Goal: Information Seeking & Learning: Find specific page/section

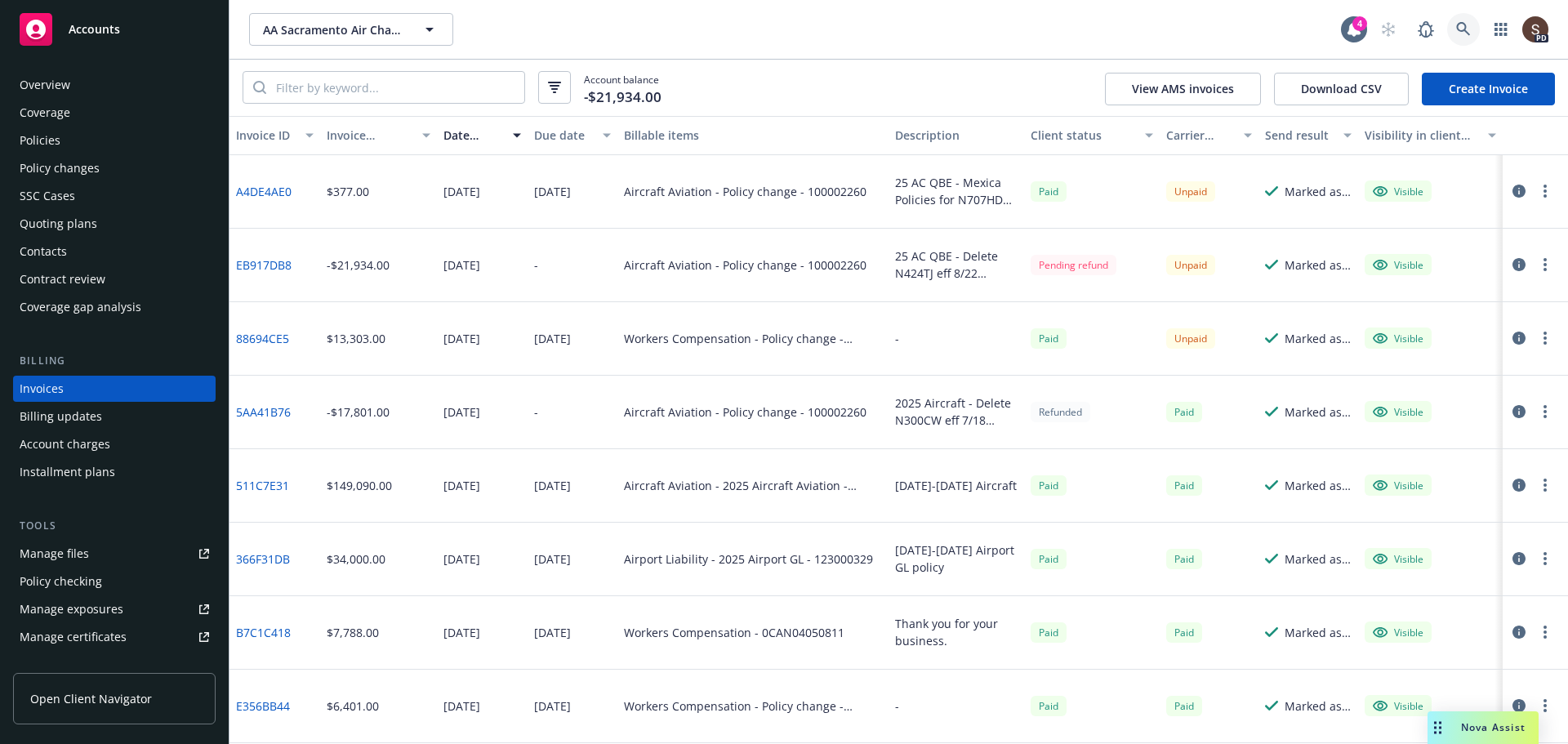
click at [1461, 28] on icon at bounding box center [1463, 29] width 15 height 15
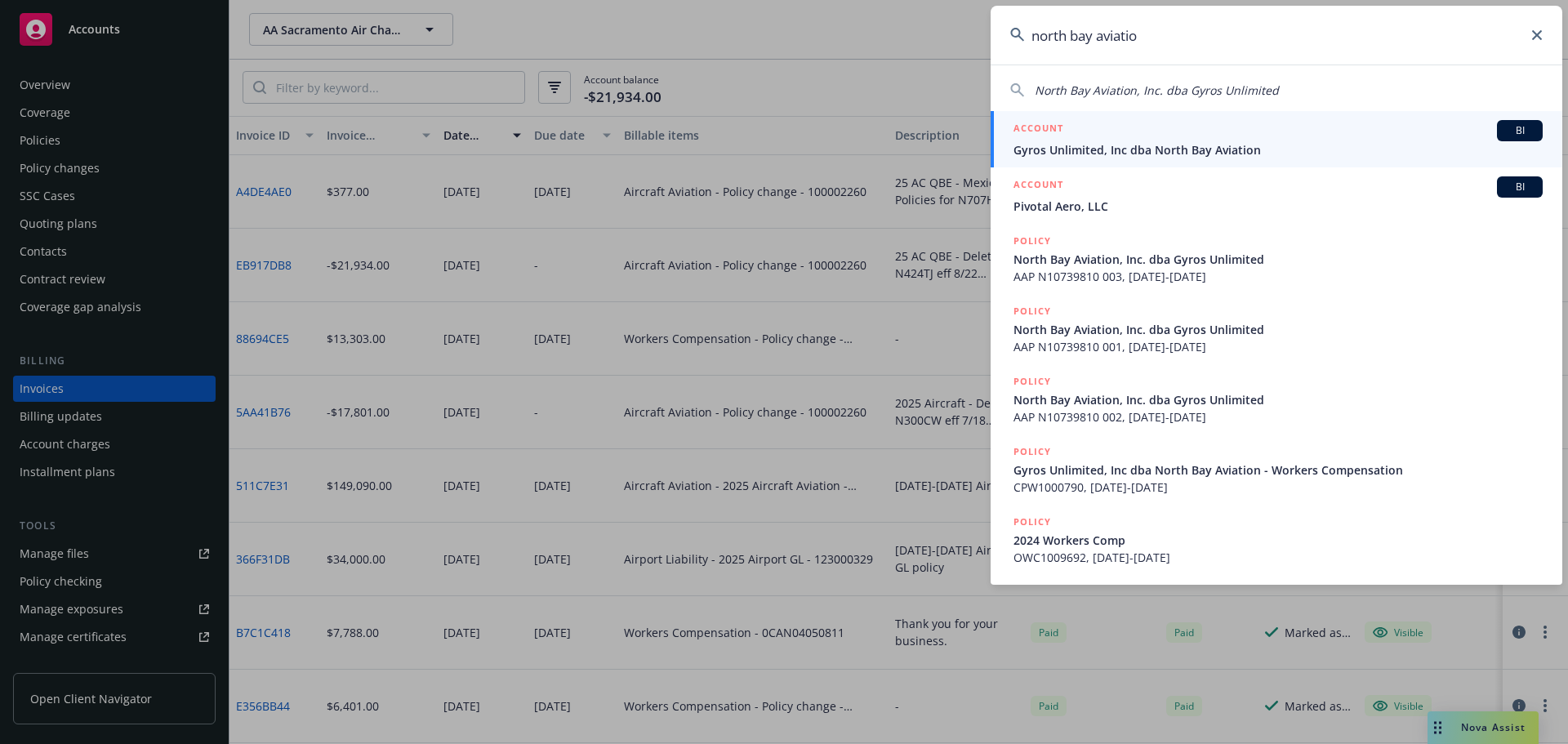
type input "north bay aviatio"
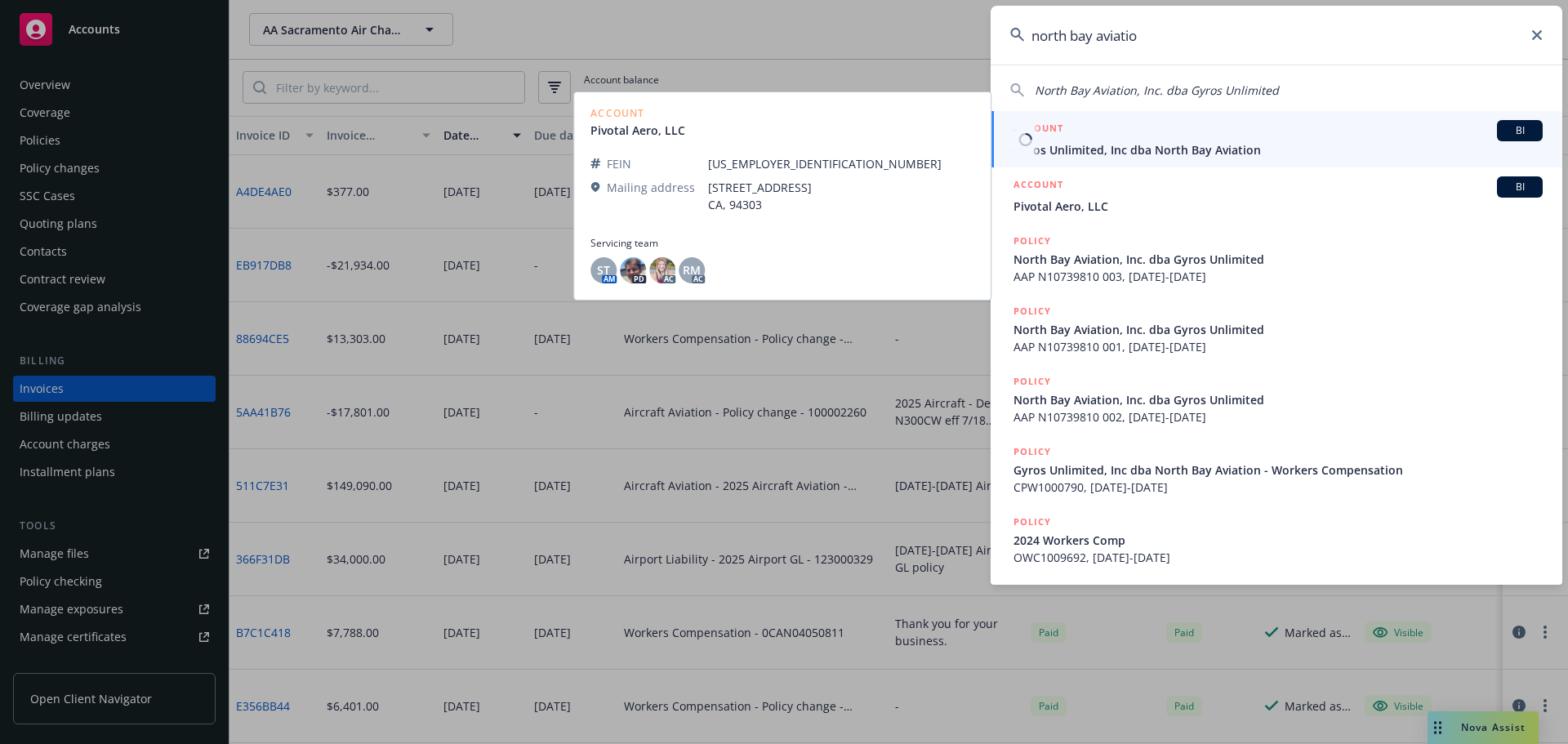
click at [1216, 154] on span "Gyros Unlimited, Inc dba North Bay Aviation" at bounding box center [1278, 149] width 529 height 17
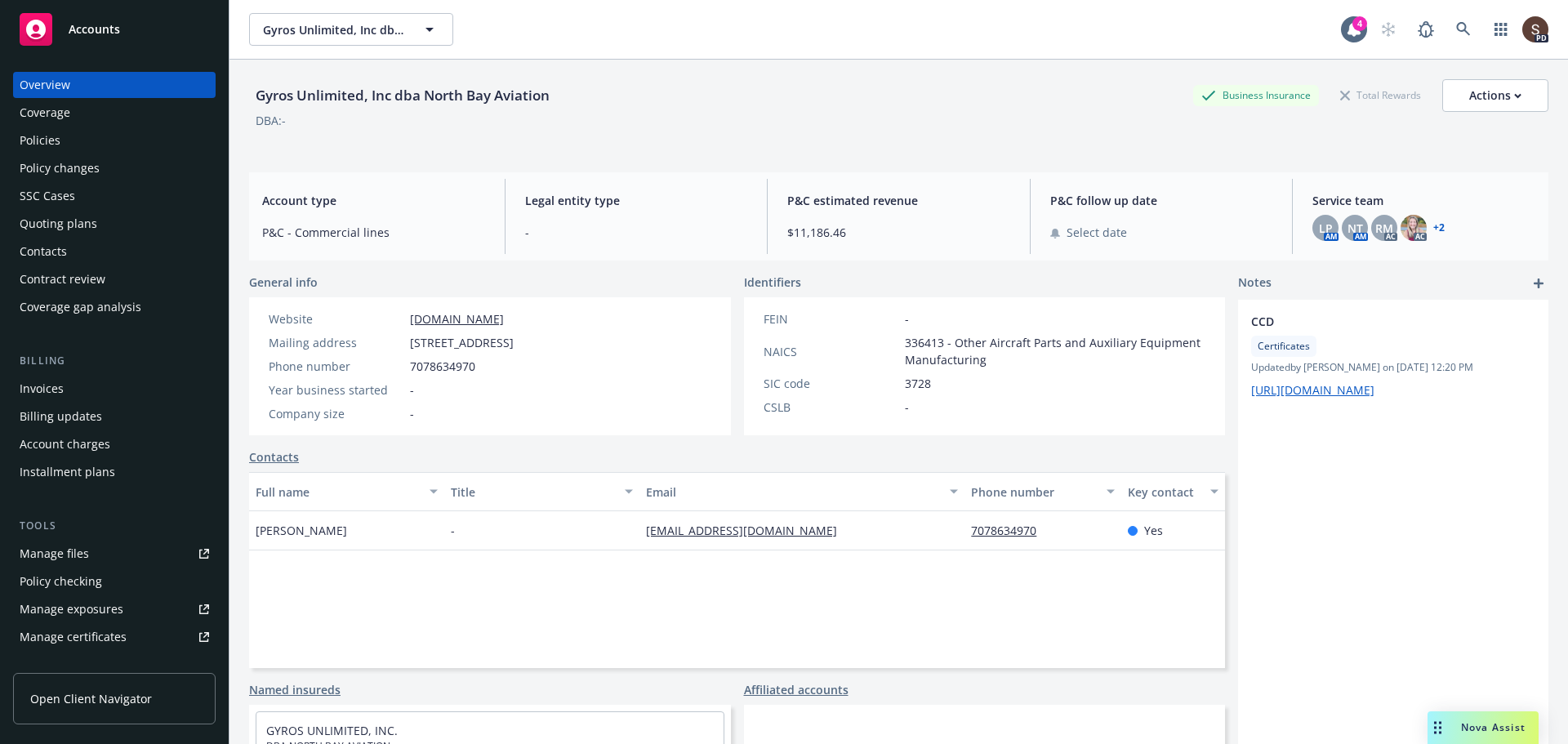
click at [48, 167] on div "Policy changes" at bounding box center [60, 168] width 80 height 26
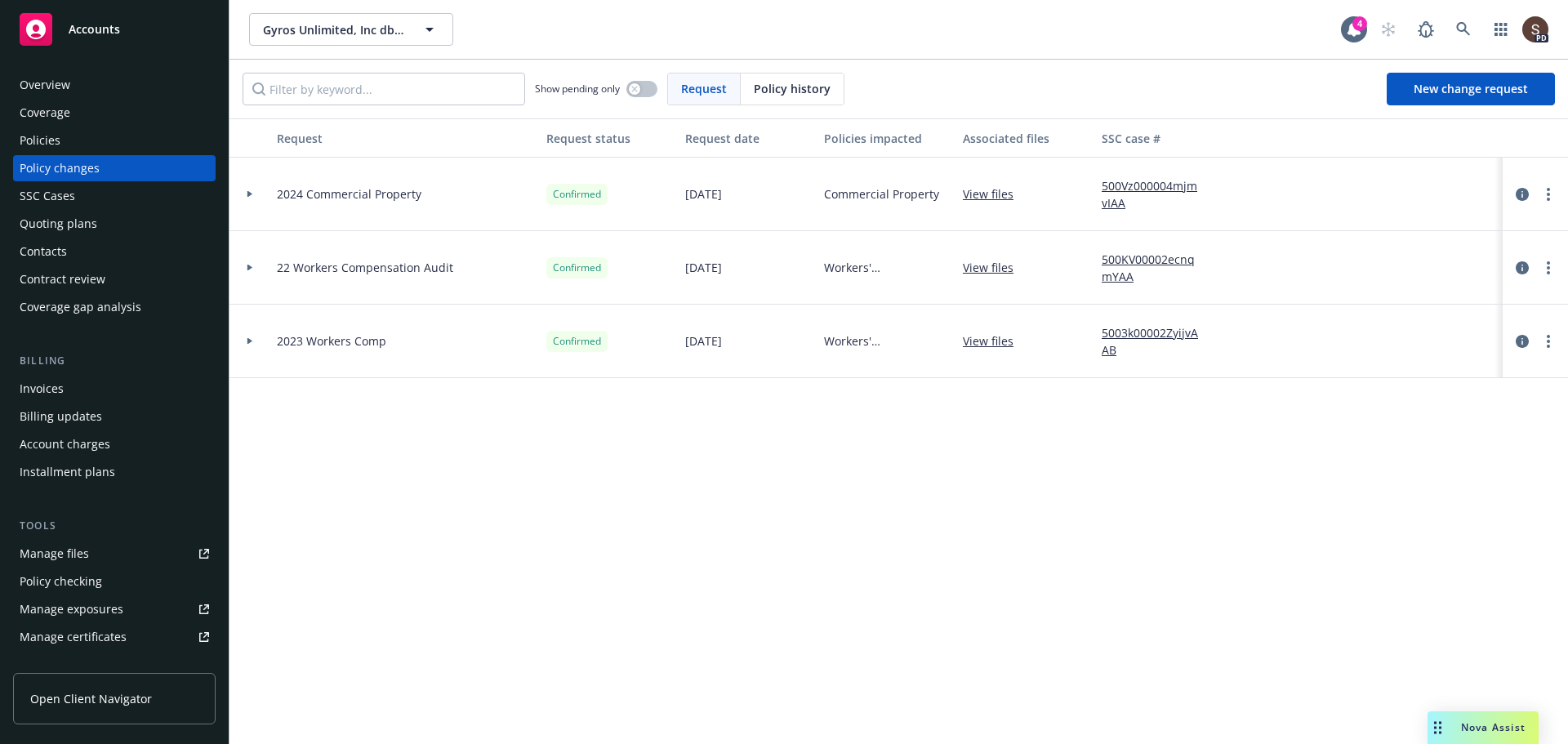
click at [42, 141] on div "Policies" at bounding box center [40, 140] width 41 height 26
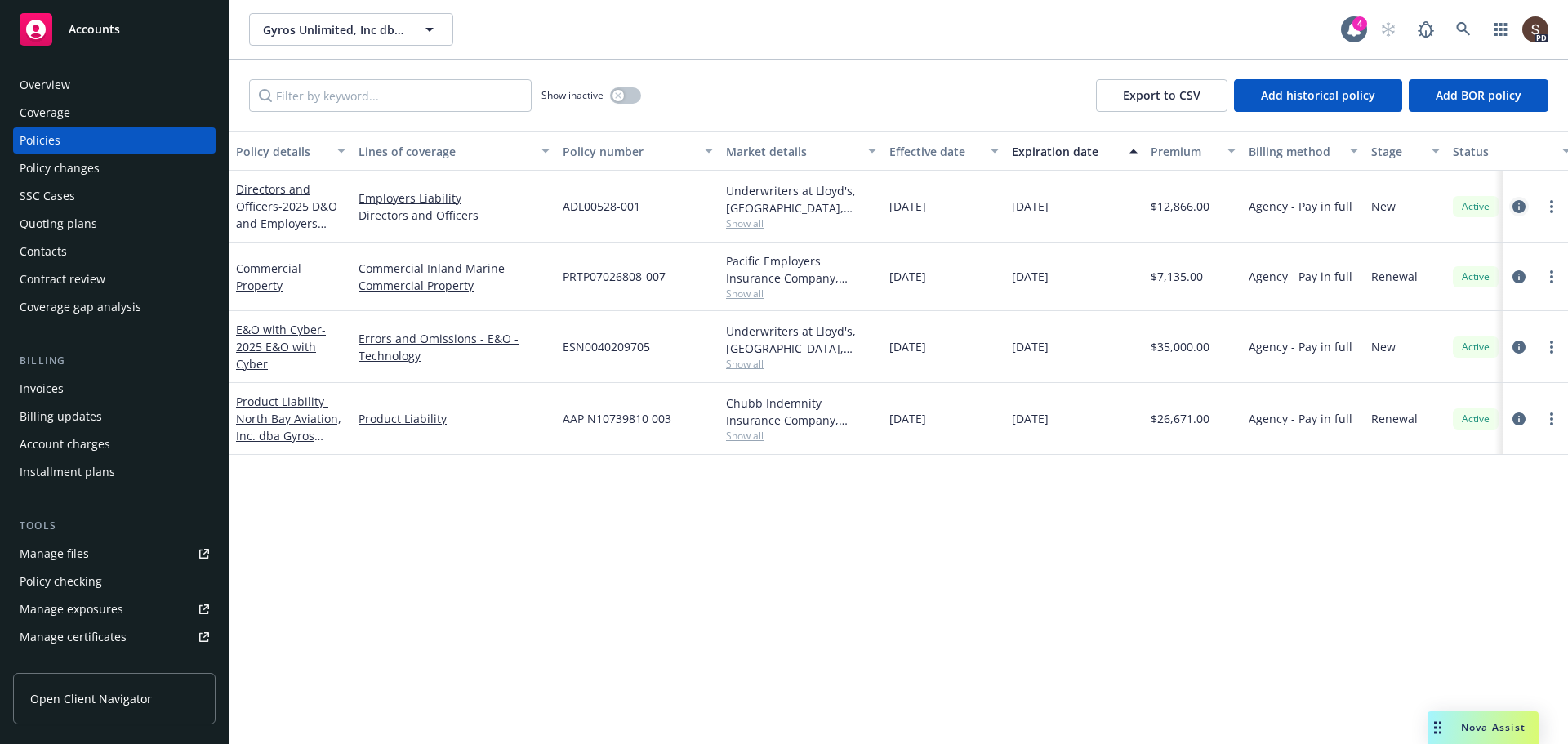
click at [1516, 200] on icon "circleInformation" at bounding box center [1519, 206] width 13 height 13
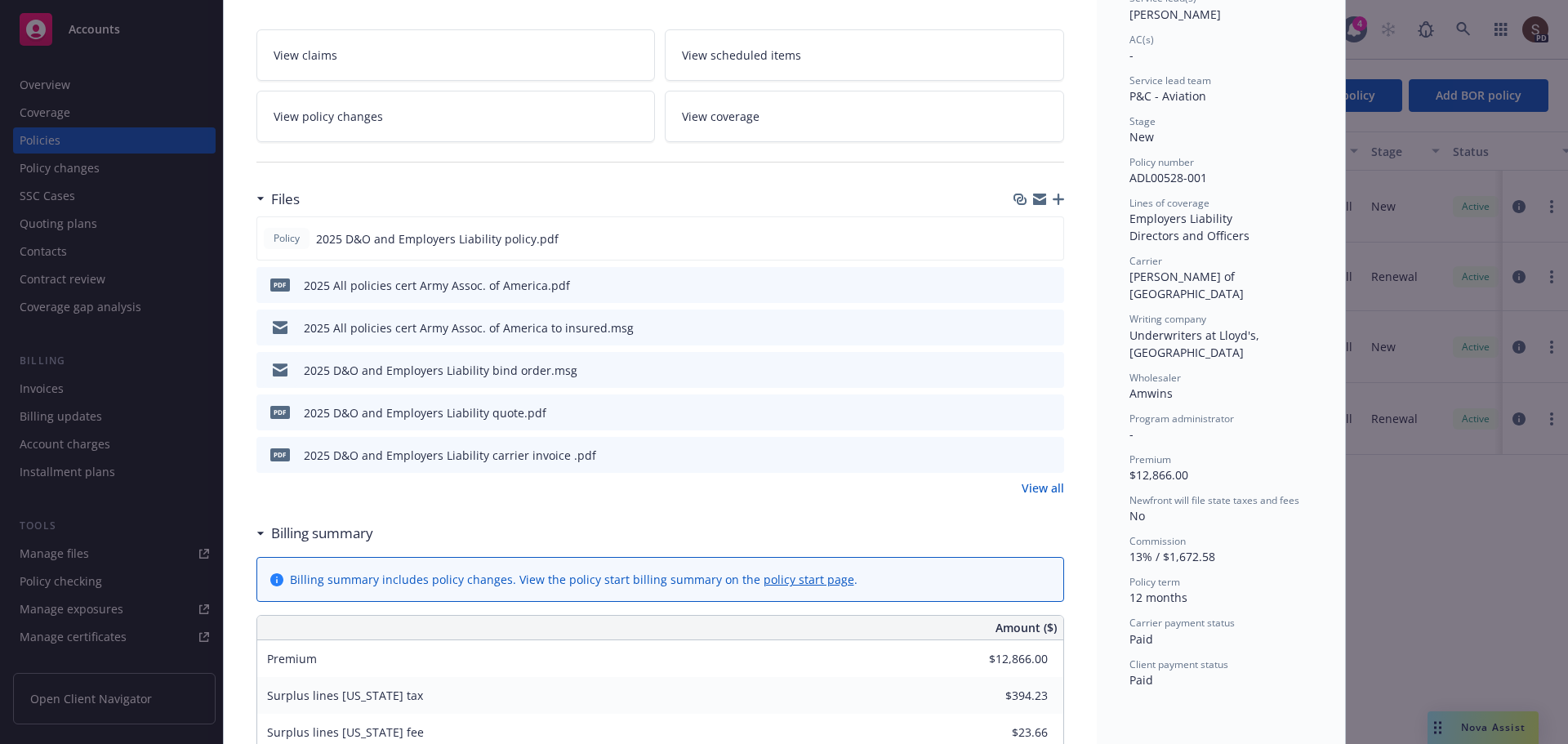
scroll to position [327, 0]
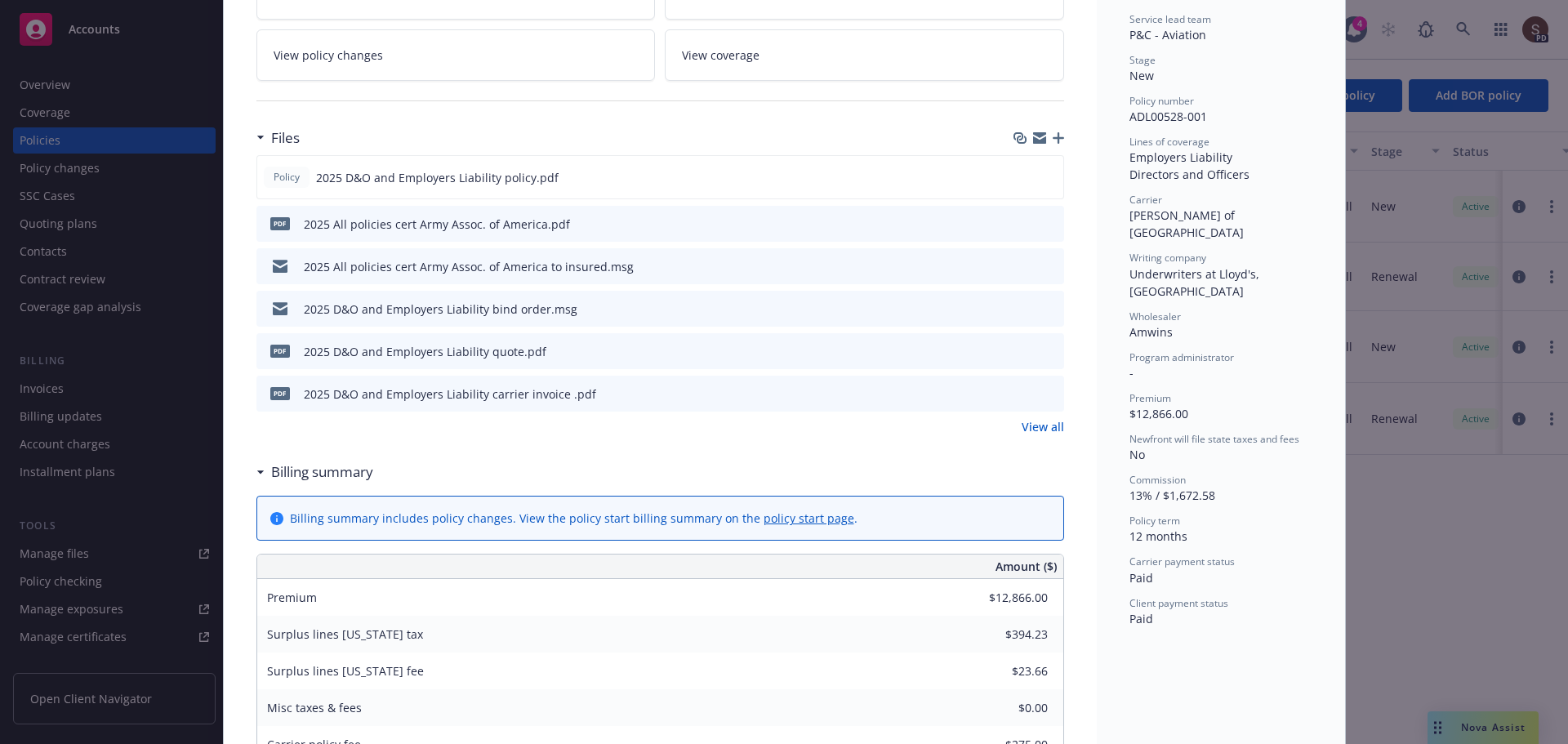
click at [1028, 427] on link "View all" at bounding box center [1042, 427] width 43 height 17
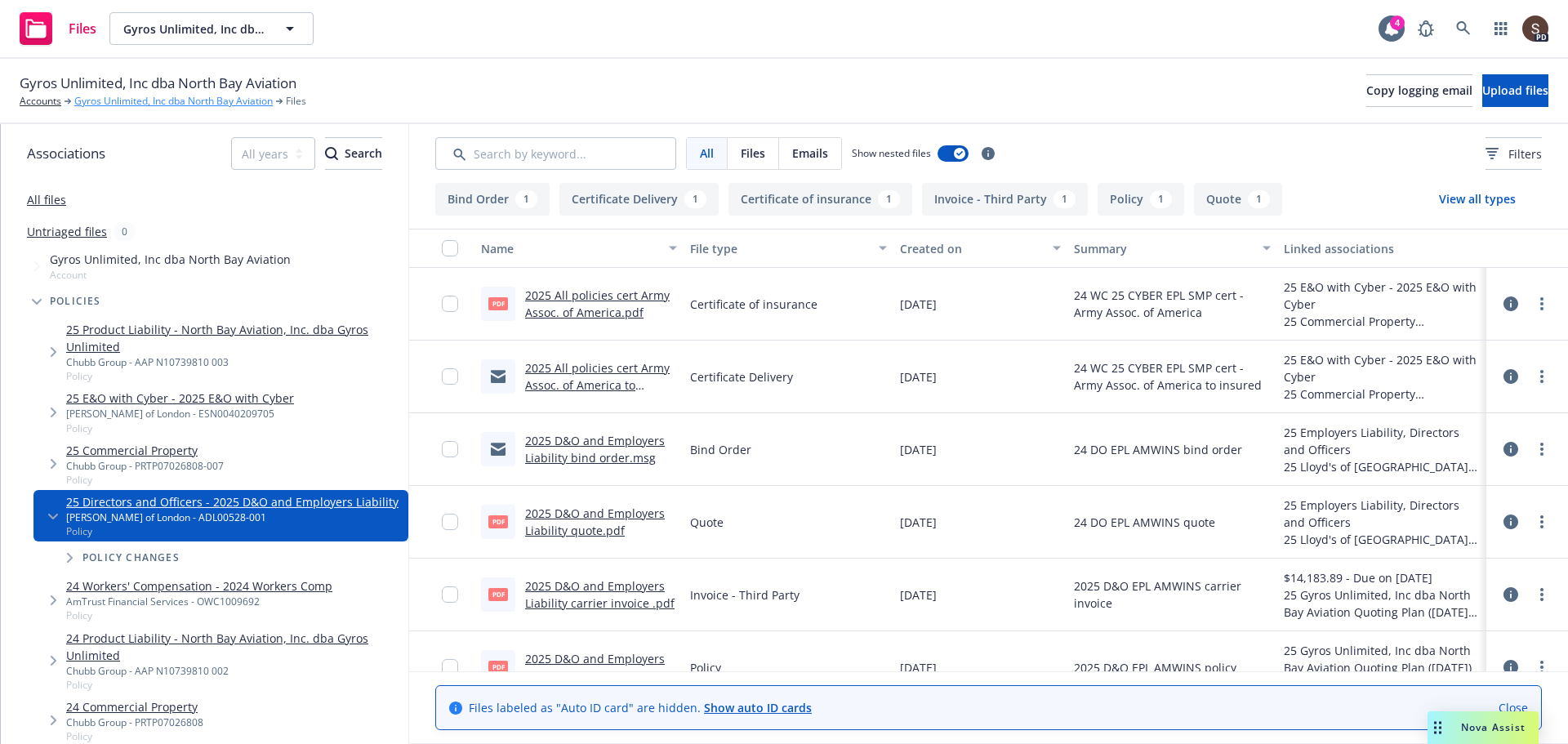
click at [200, 100] on link "Gyros Unlimited, Inc dba North Bay Aviation" at bounding box center [174, 101] width 198 height 15
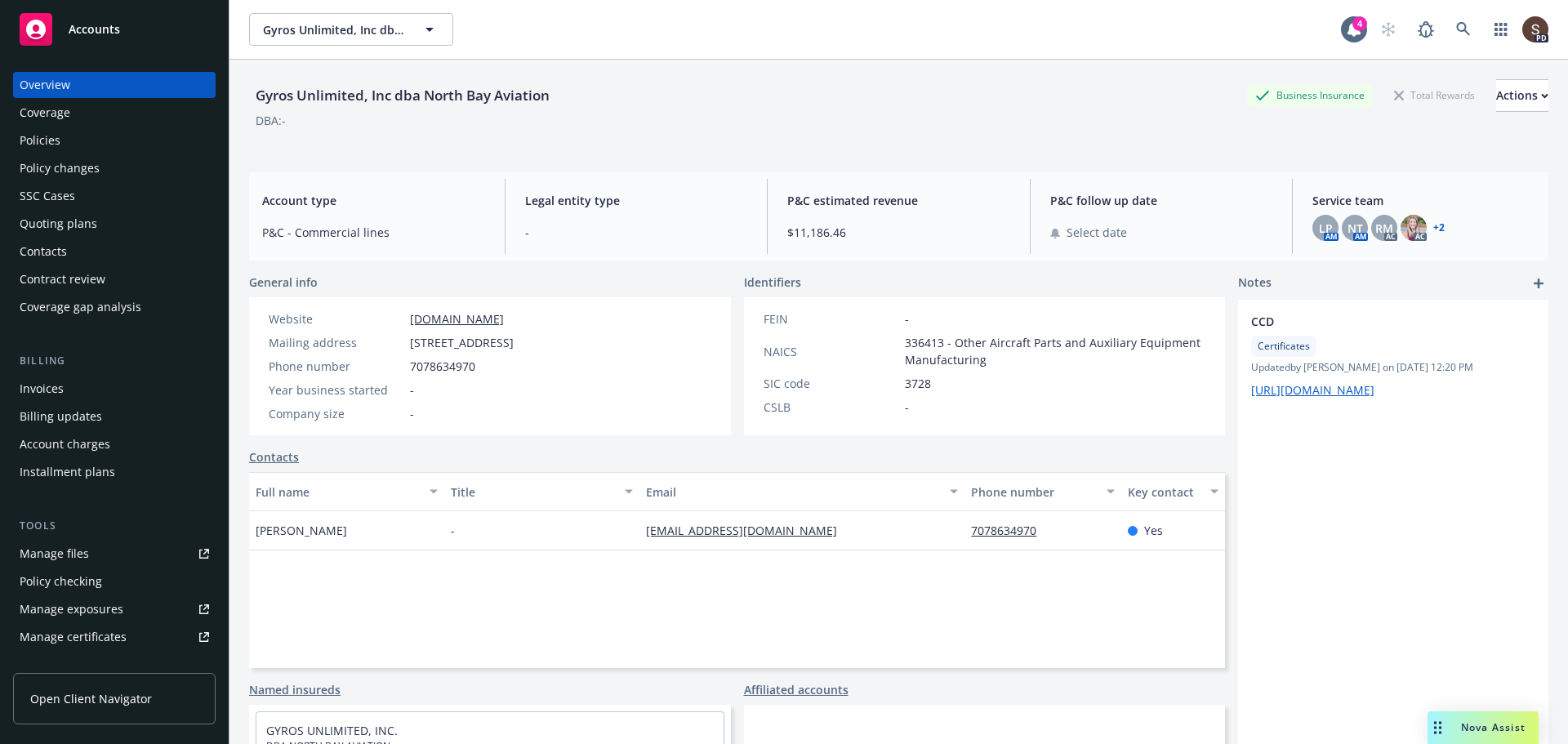
click at [45, 136] on div "Policies" at bounding box center [40, 140] width 41 height 26
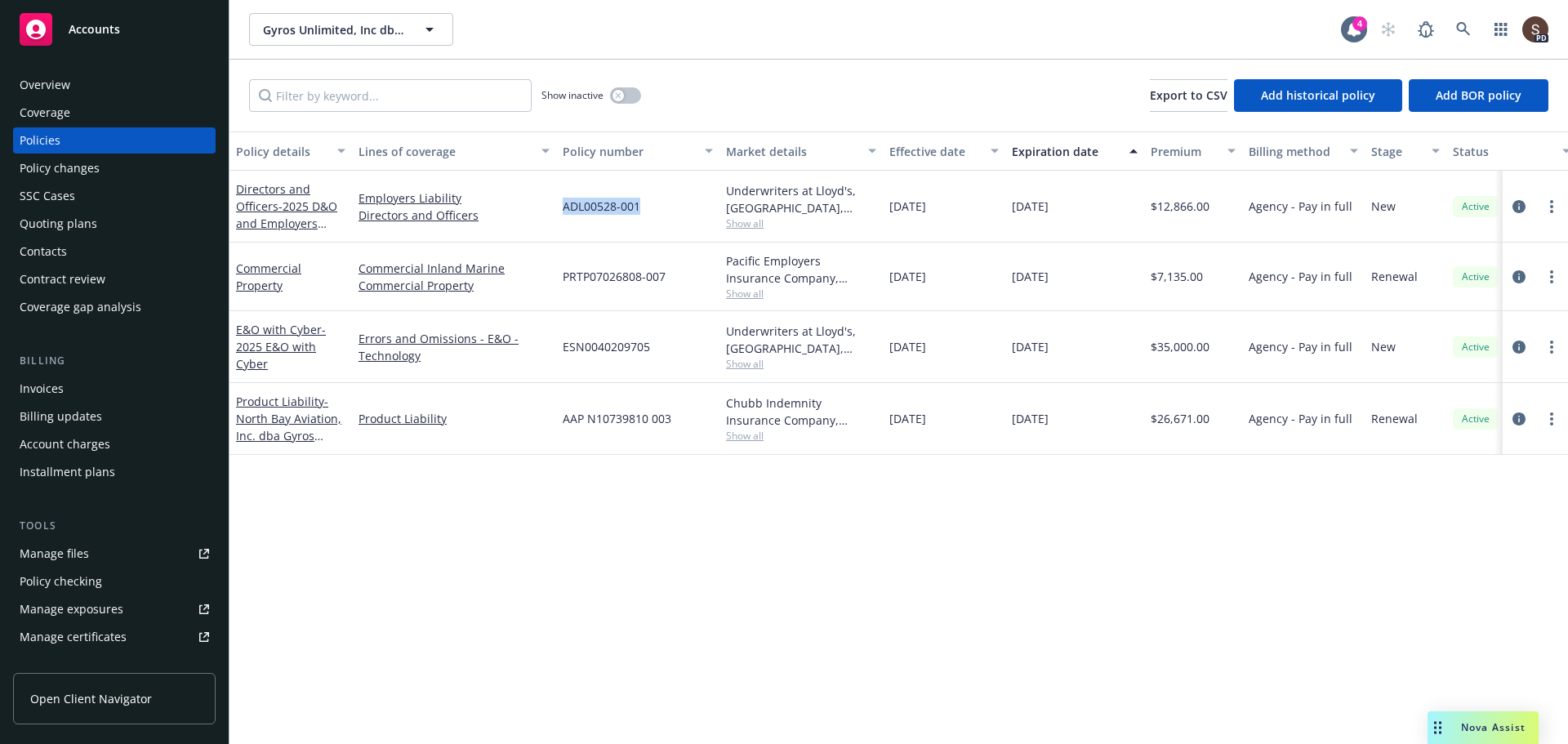
drag, startPoint x: 562, startPoint y: 209, endPoint x: 640, endPoint y: 213, distance: 78.1
click at [640, 213] on div "ADL00528-001" at bounding box center [638, 206] width 164 height 72
copy span "ADL00528-001"
click at [1183, 14] on div "Gyros Unlimited, Inc dba North Bay Aviation Gyros Unlimited, Inc dba North Bay …" at bounding box center [795, 29] width 1091 height 33
